Goal: Task Accomplishment & Management: Manage account settings

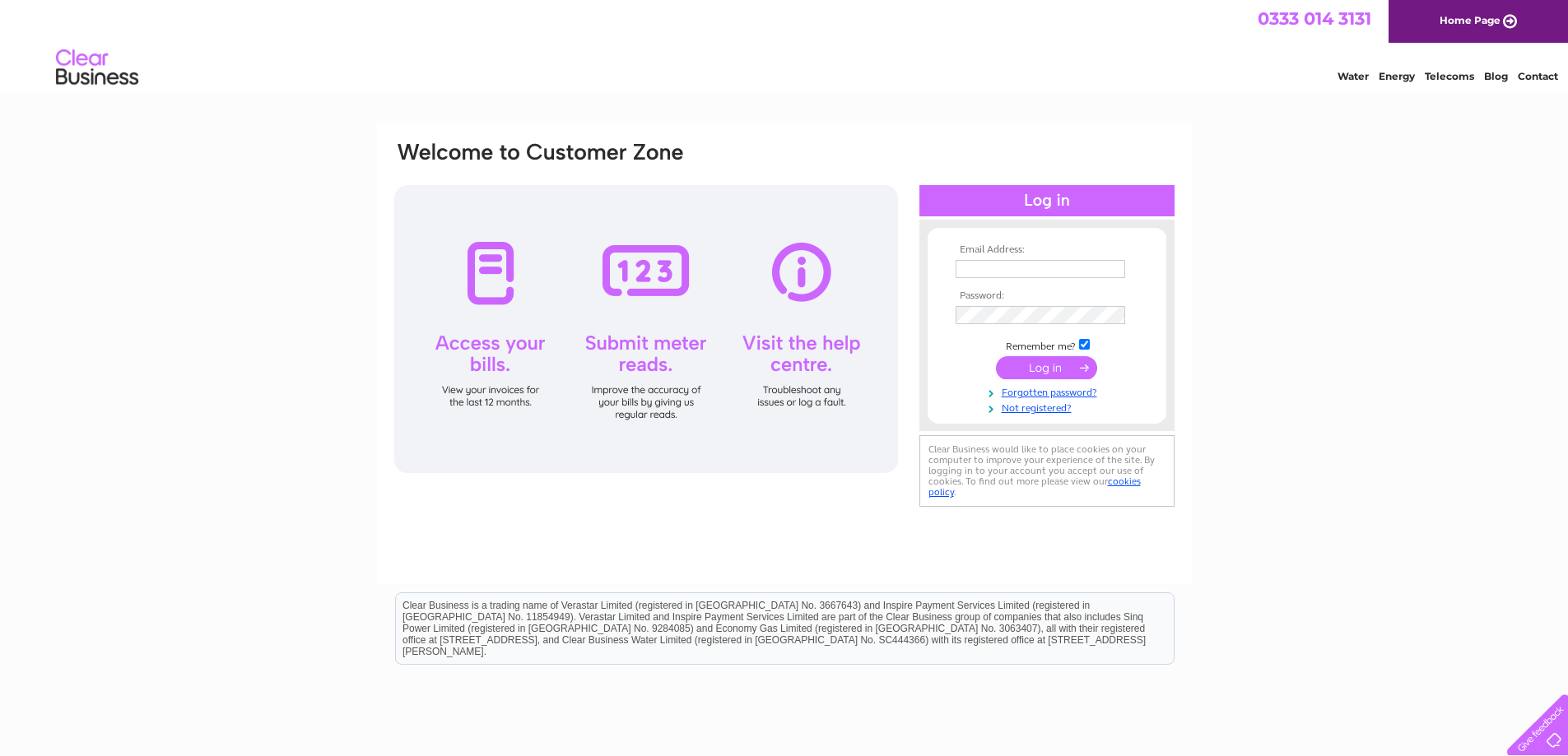
type input "julie@creweindustrial.co.uk"
click at [1075, 368] on input "submit" at bounding box center [1046, 368] width 102 height 23
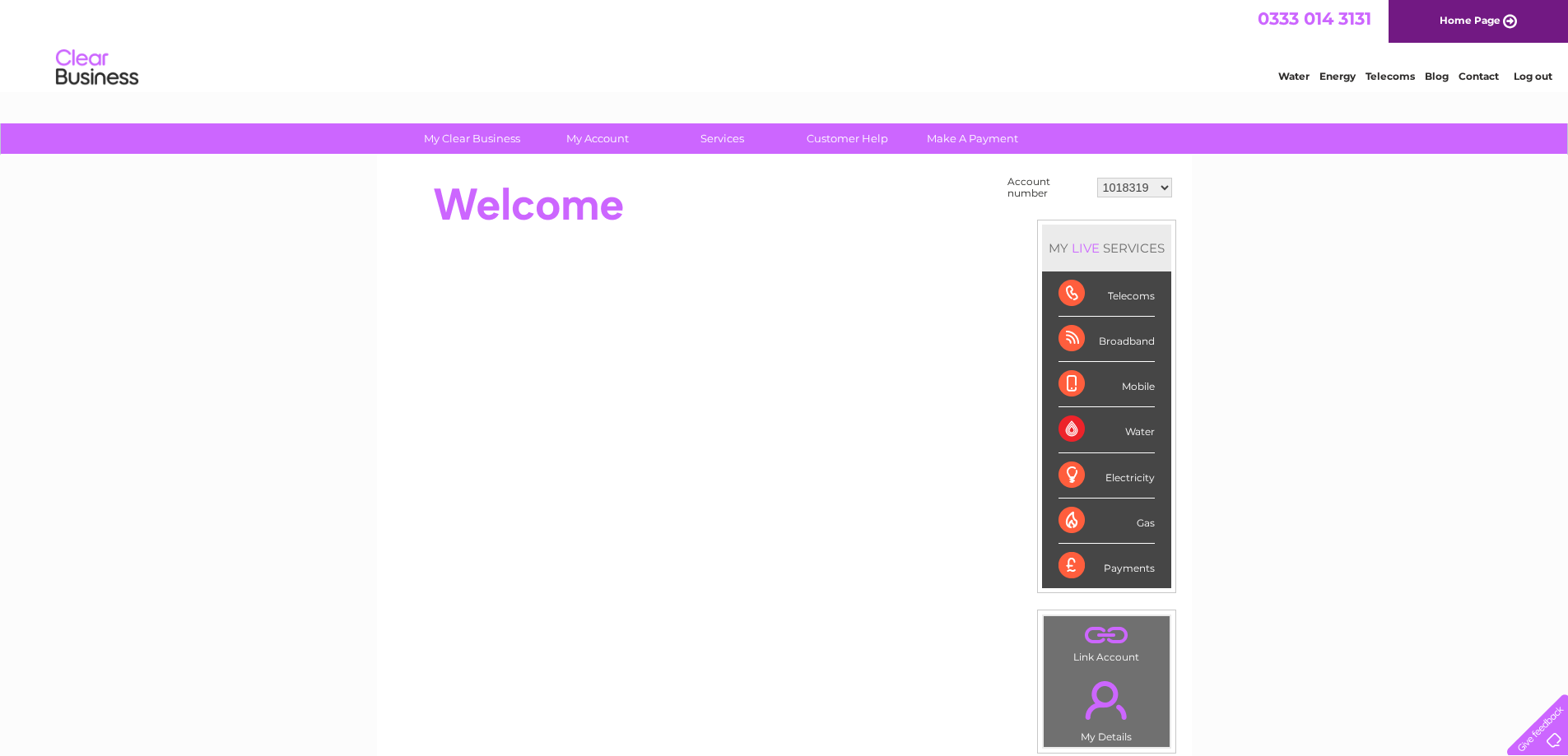
click at [1162, 190] on select "1018319 1018346 1045666 1050345 30282824" at bounding box center [1134, 187] width 75 height 20
select select "30282824"
click at [1097, 178] on select "1018319 1018346 1045666 1050345 30282824" at bounding box center [1134, 187] width 75 height 20
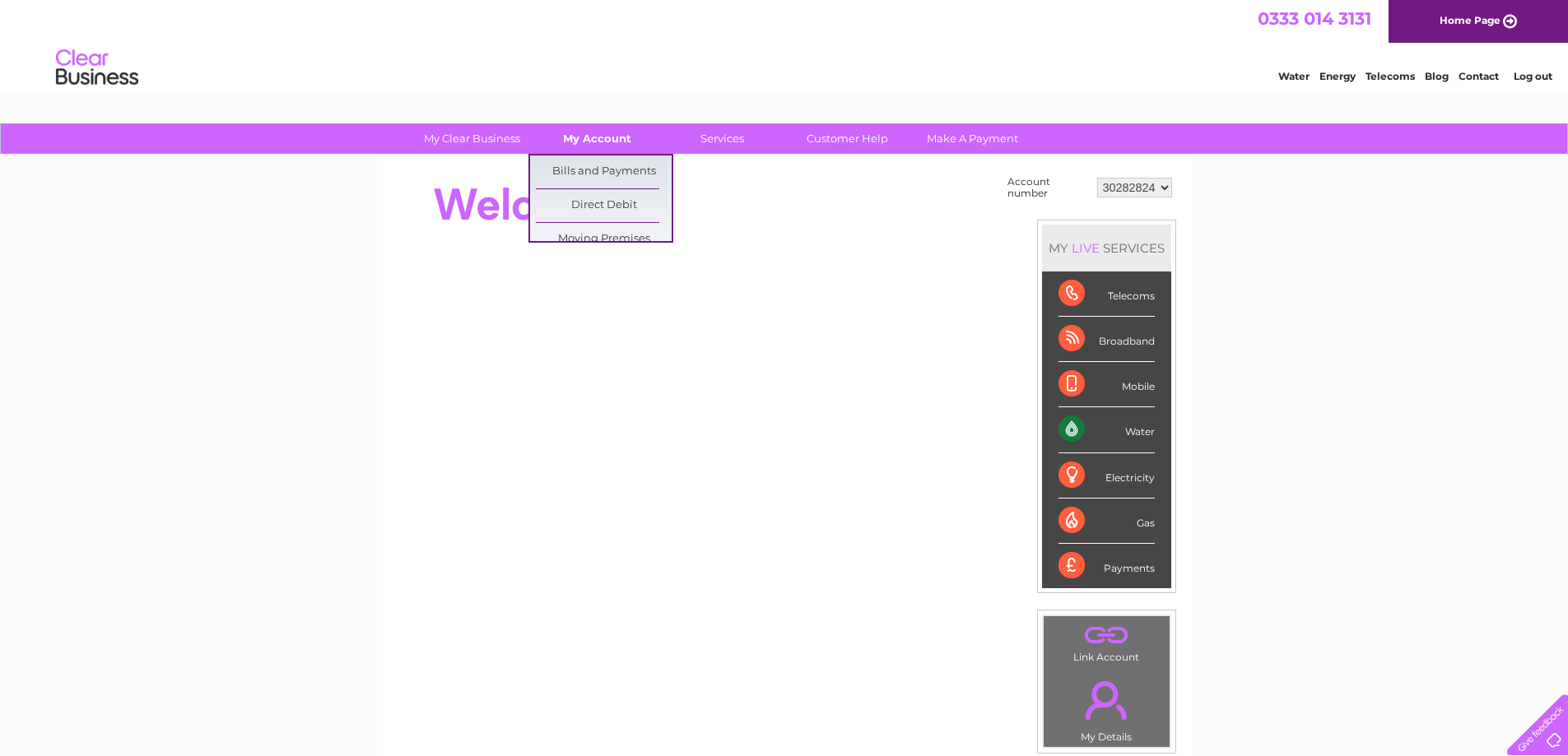
click at [603, 145] on link "My Account" at bounding box center [597, 139] width 136 height 30
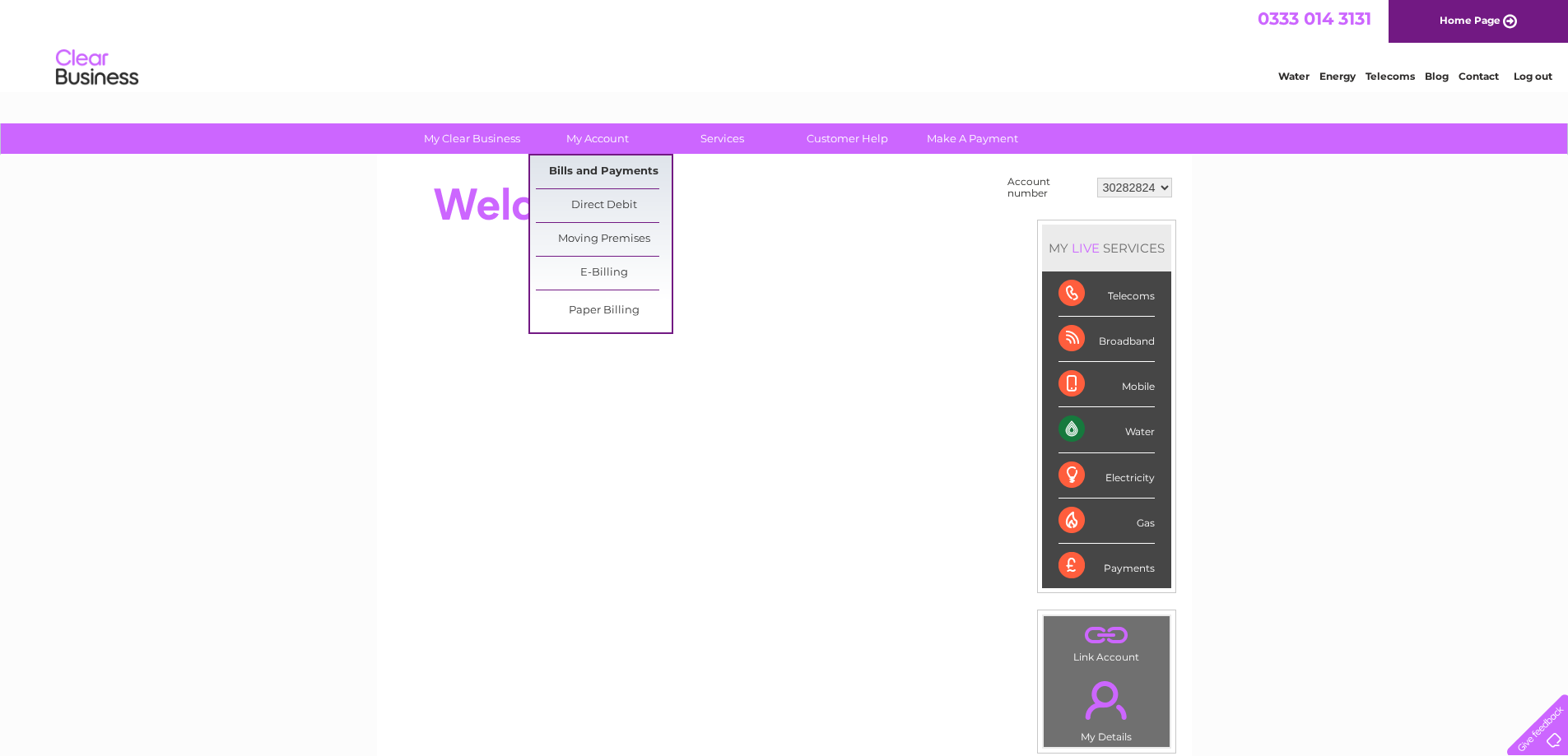
click at [603, 174] on link "Bills and Payments" at bounding box center [603, 172] width 136 height 33
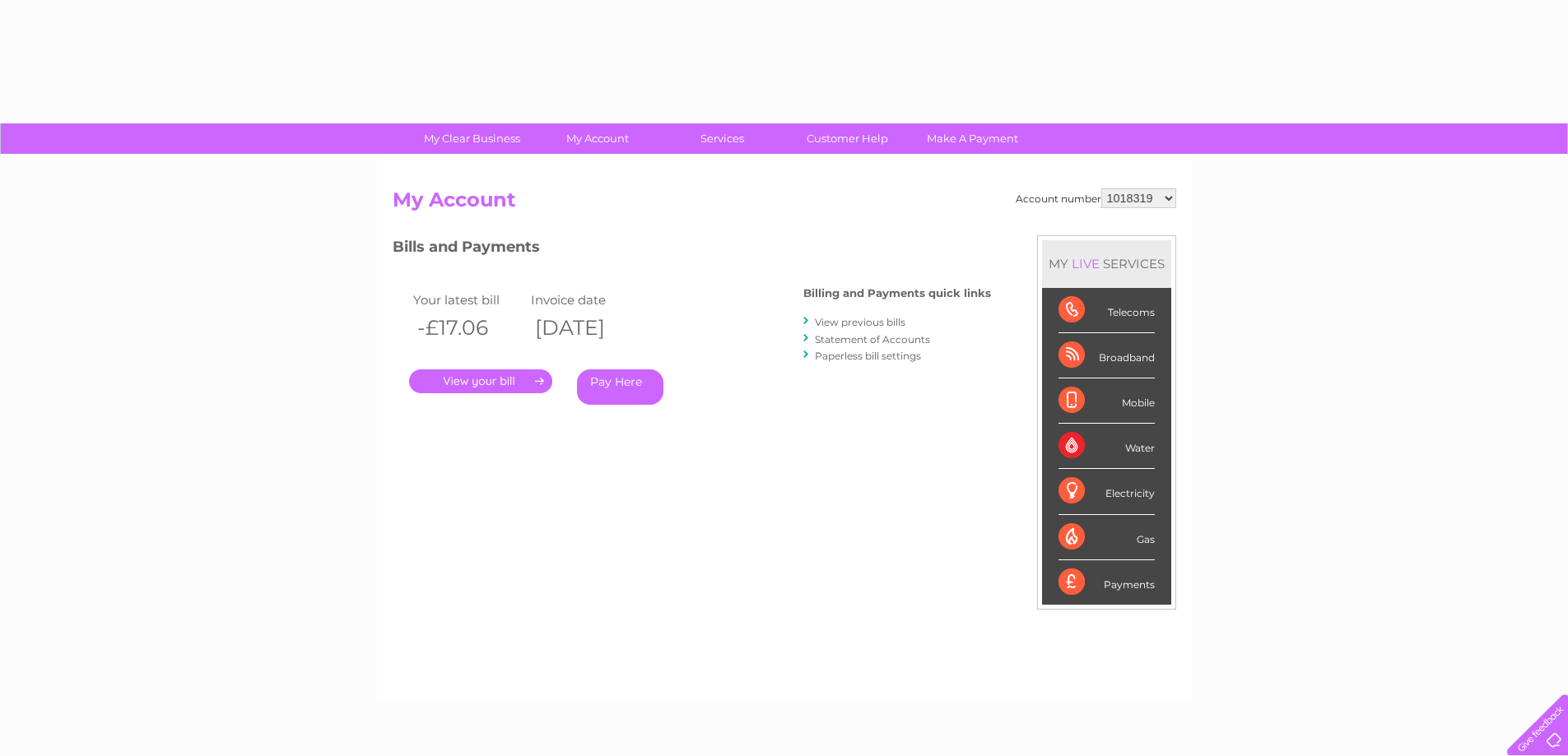
click at [1127, 208] on h2 "My Account" at bounding box center [784, 203] width 783 height 31
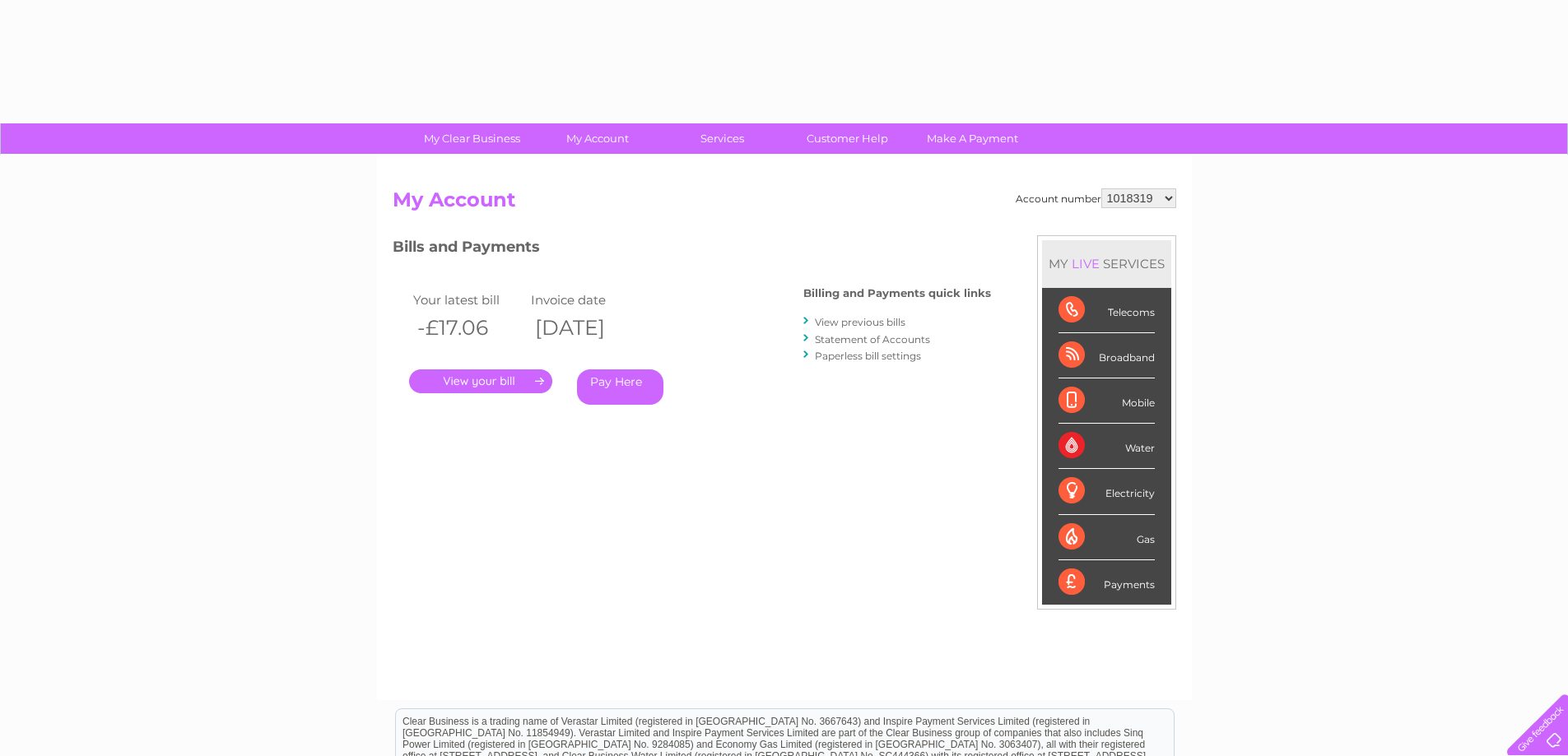
click at [1131, 201] on select "1018319 1018346 1045666 1050345 30282824" at bounding box center [1138, 198] width 75 height 20
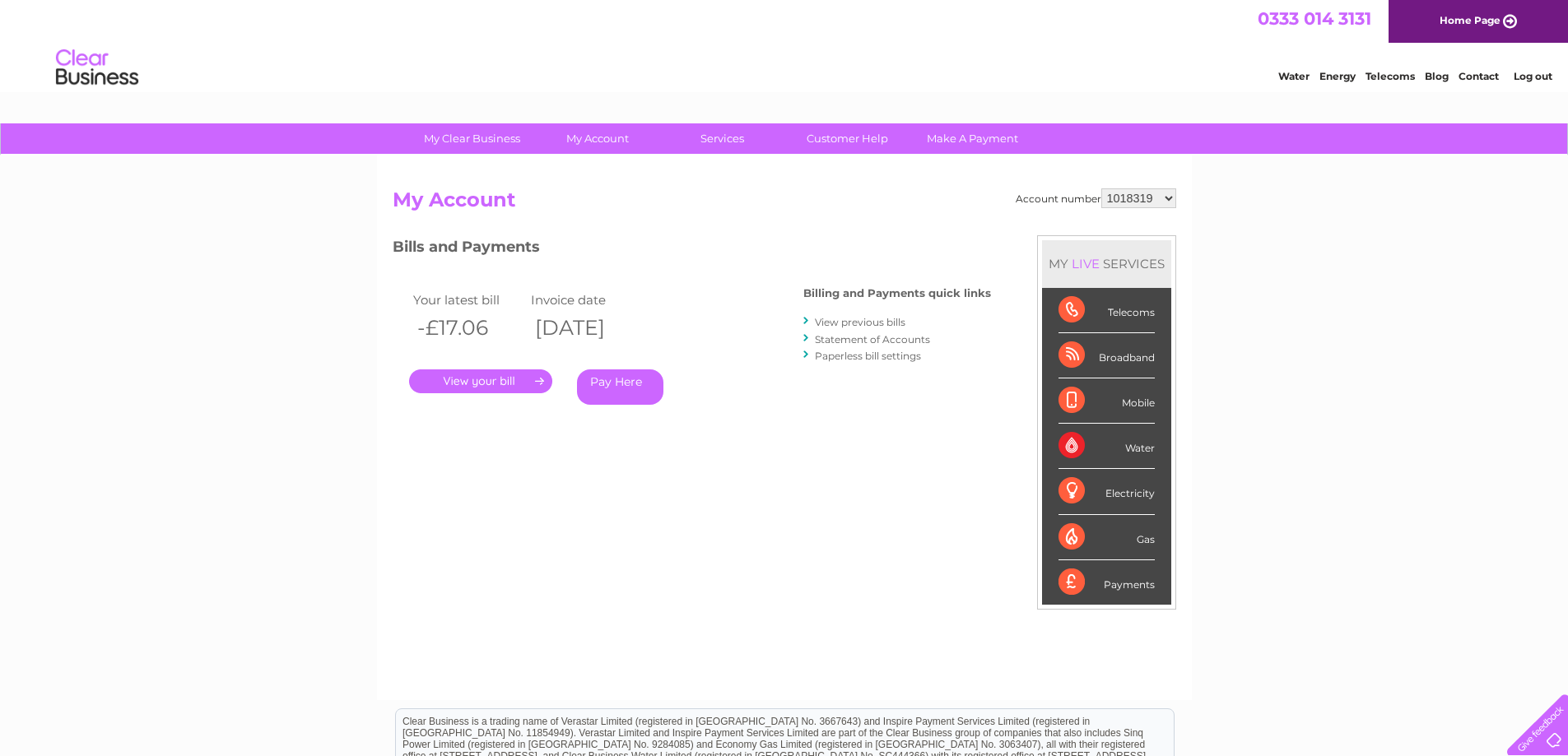
select select "30282824"
click at [1101, 188] on select "1018319 1018346 1045666 1050345 30282824" at bounding box center [1138, 198] width 75 height 20
click at [513, 380] on link "." at bounding box center [480, 381] width 143 height 24
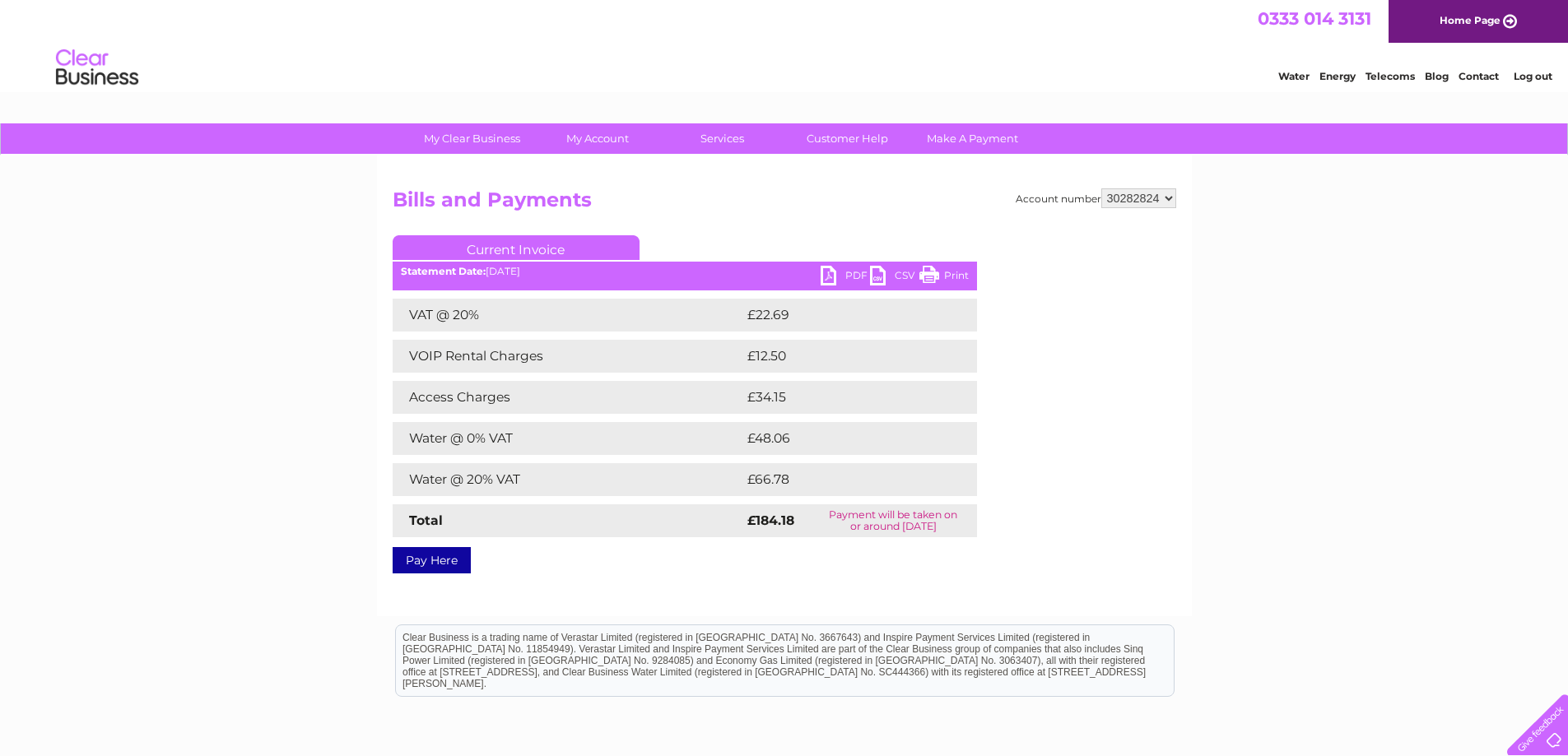
click at [840, 279] on link "PDF" at bounding box center [845, 277] width 49 height 24
